Goal: Task Accomplishment & Management: Manage account settings

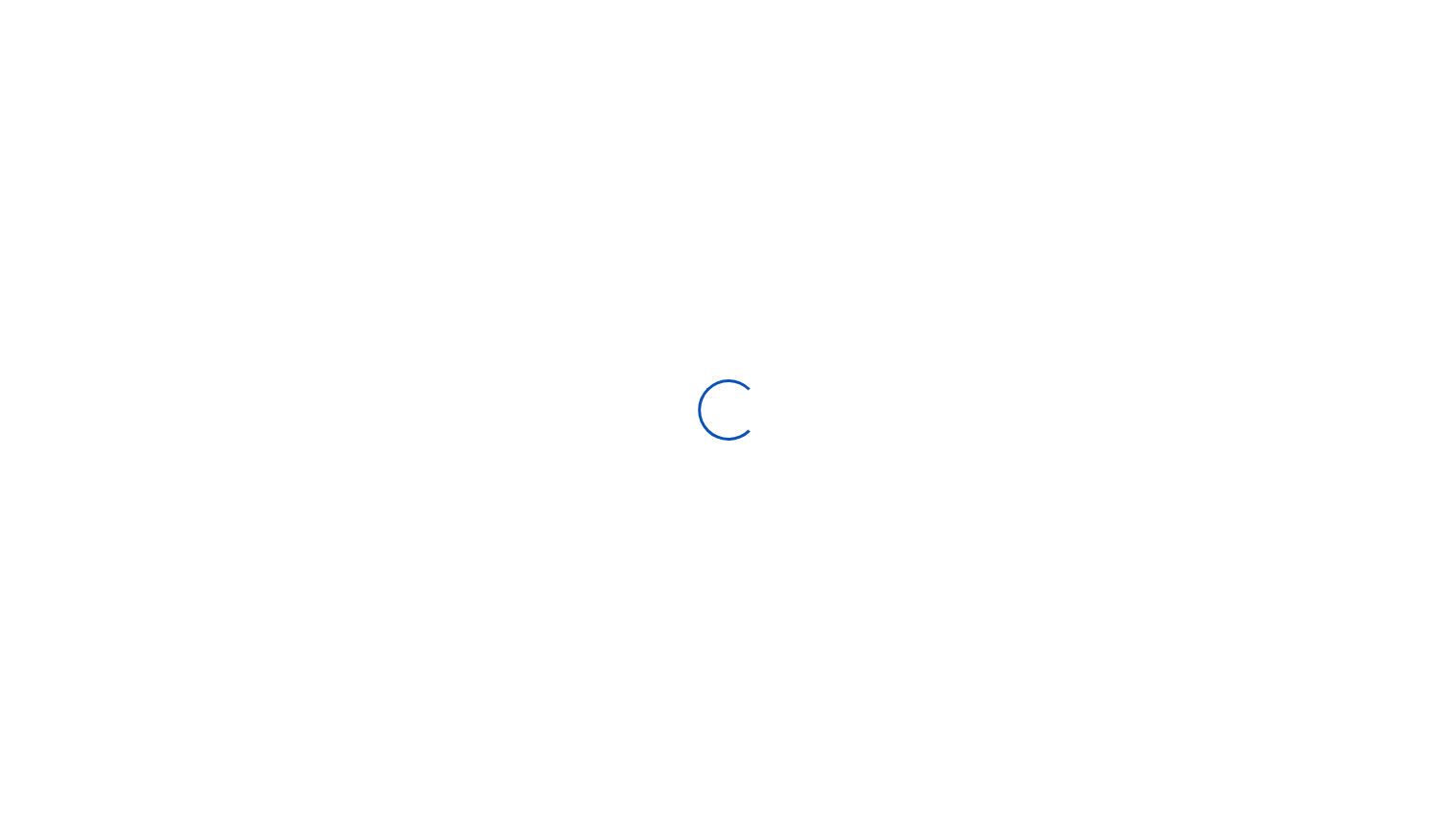
scroll to position [16, 16]
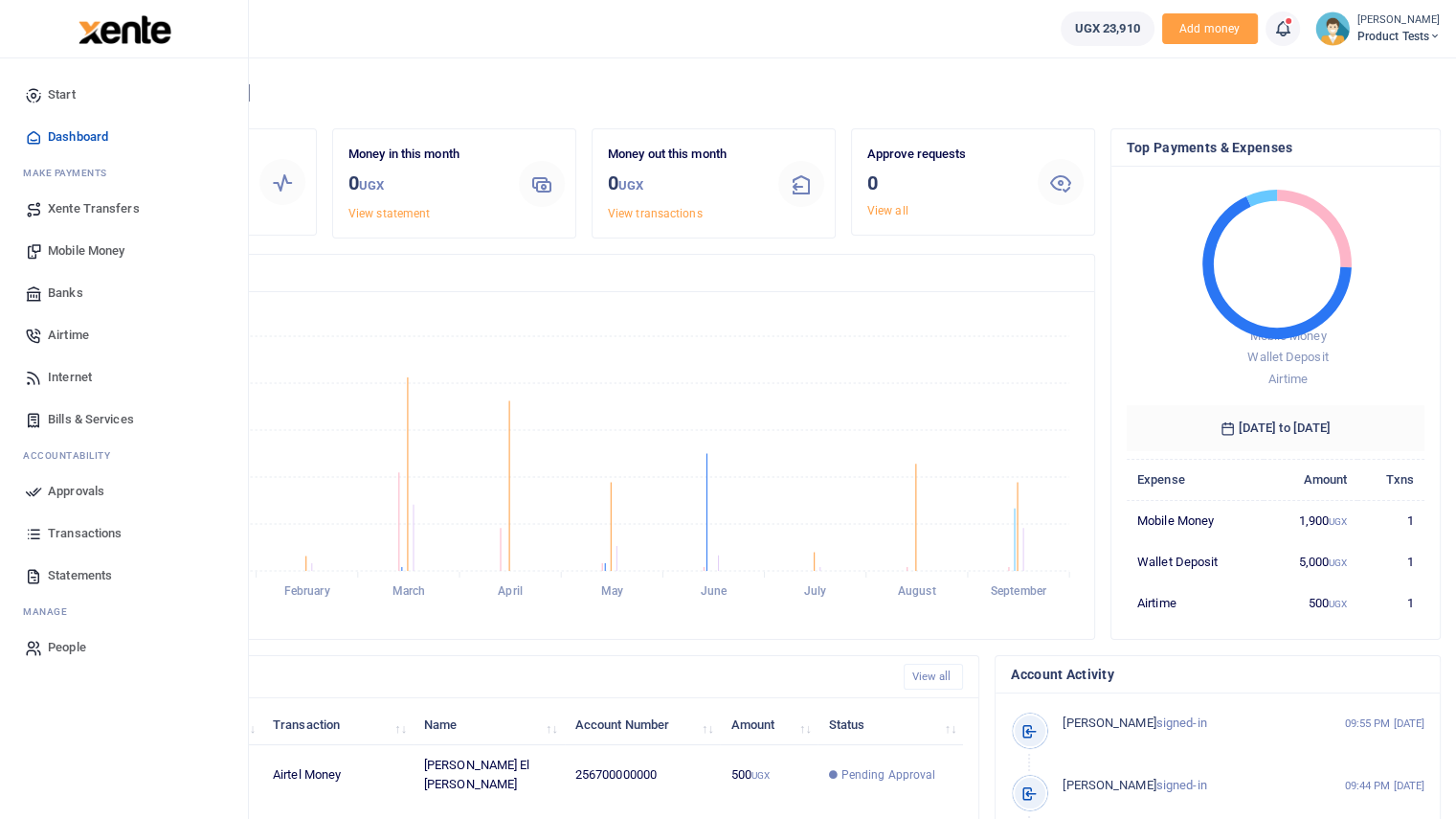
click at [81, 492] on span "Approvals" at bounding box center [76, 491] width 56 height 19
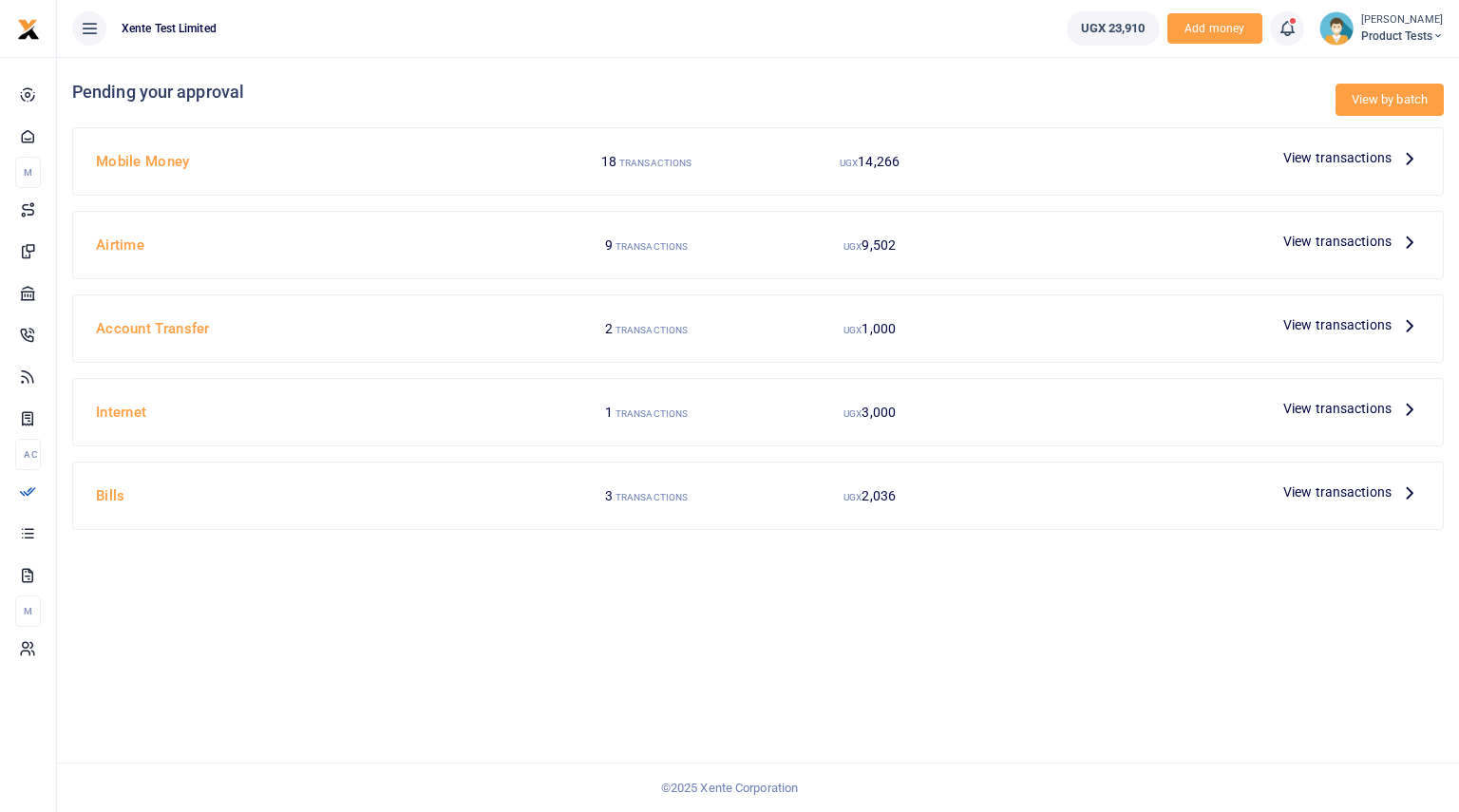
click at [1380, 98] on link "View by batch" at bounding box center [1389, 100] width 108 height 32
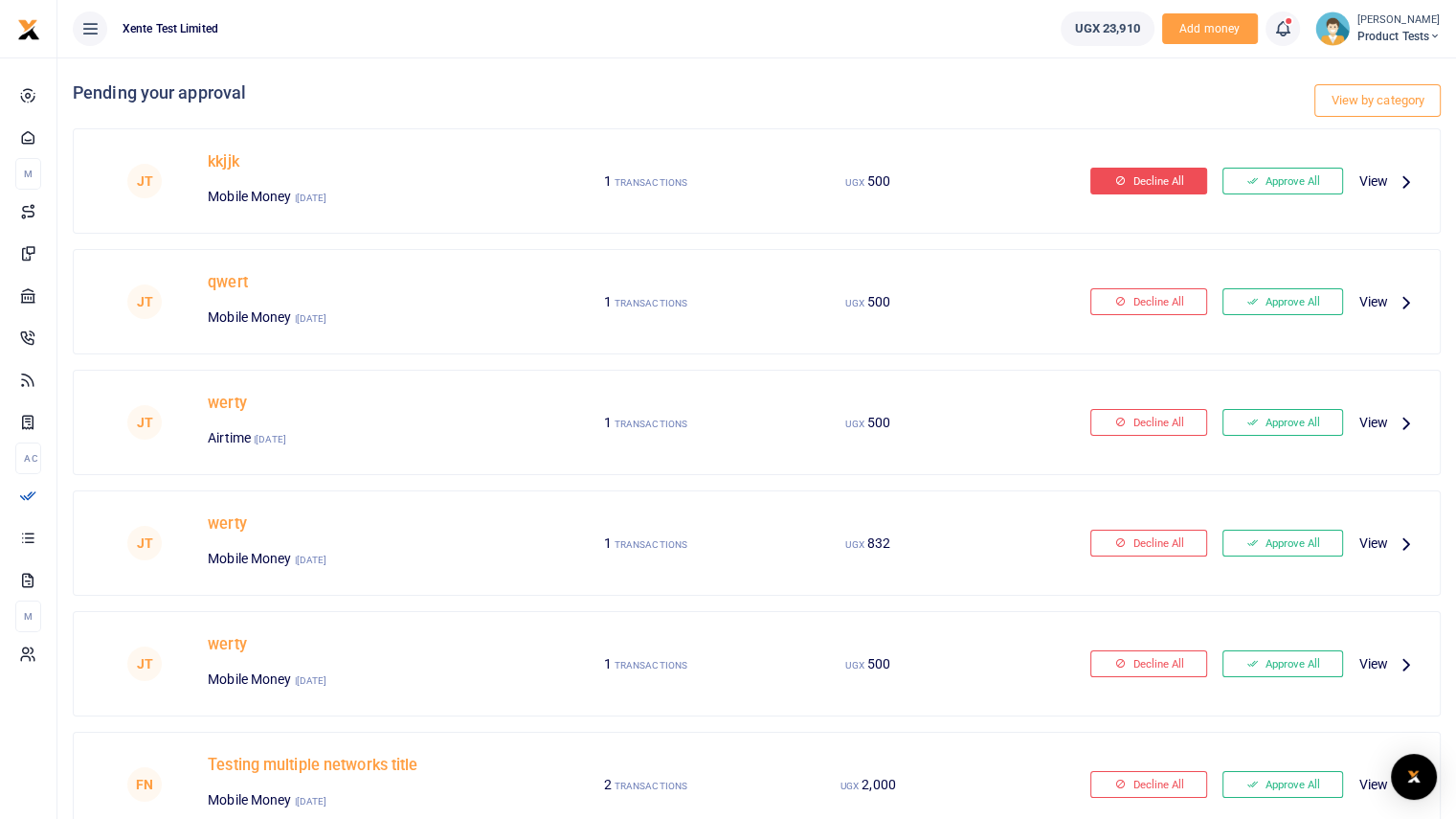
click at [1157, 175] on button "Decline All" at bounding box center [1149, 180] width 117 height 27
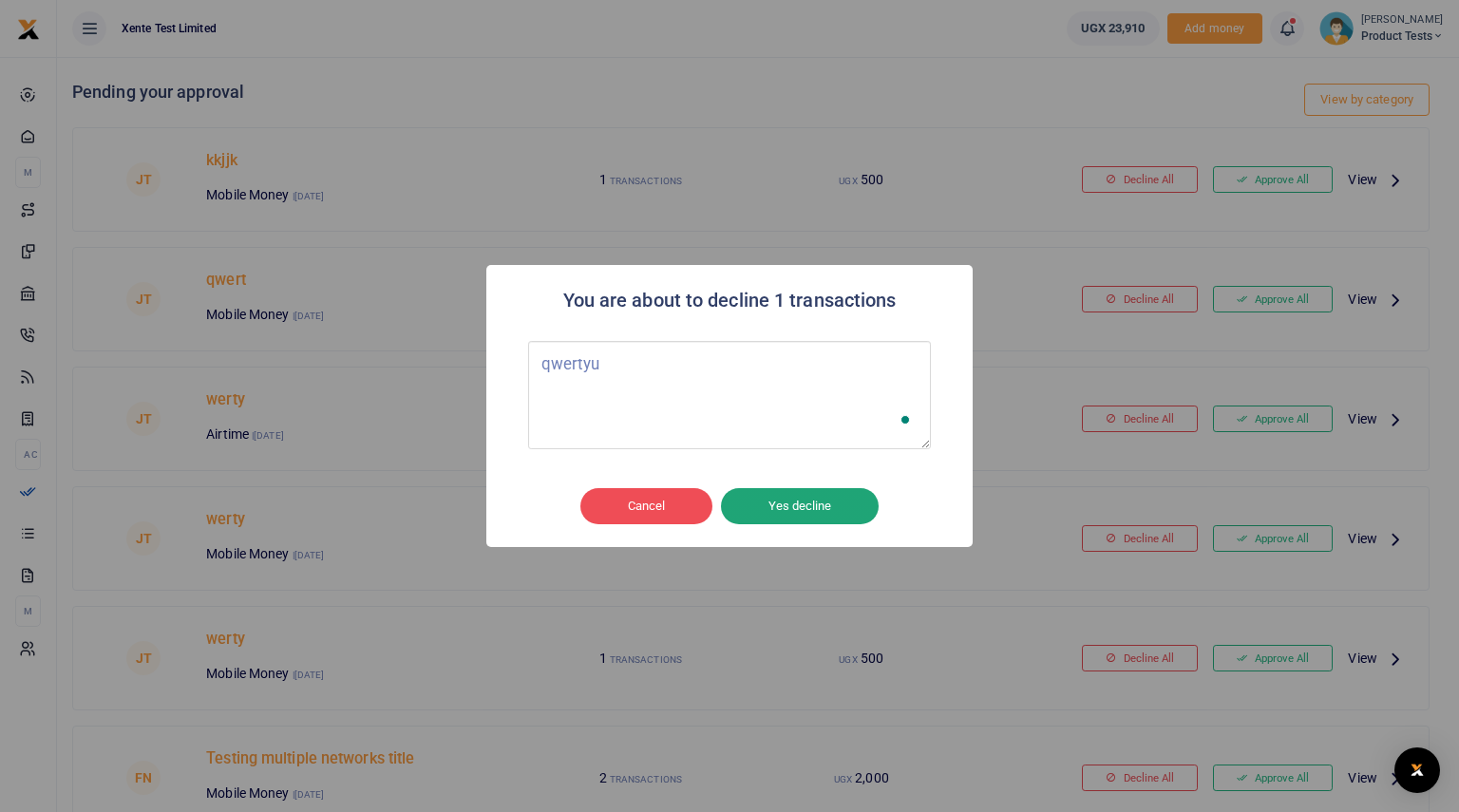
type textarea "qwertyu"
click at [782, 511] on button "Yes decline" at bounding box center [800, 506] width 158 height 36
